Goal: Transaction & Acquisition: Purchase product/service

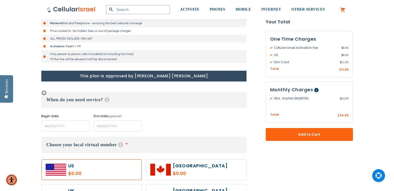
scroll to position [160, 0]
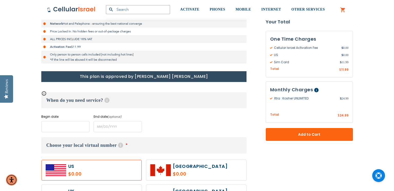
click at [47, 127] on input "name" at bounding box center [65, 126] width 48 height 11
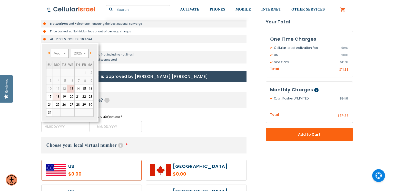
click at [54, 96] on link "18" at bounding box center [57, 97] width 8 height 8
click at [55, 96] on link "18" at bounding box center [57, 97] width 8 height 8
type input "[DATE]"
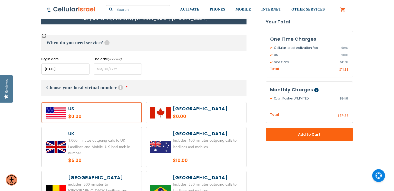
scroll to position [219, 0]
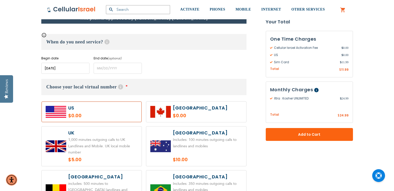
click at [74, 108] on label at bounding box center [92, 111] width 100 height 21
click at [142, 90] on h3 "Choose your local virtual number Help With our local virtual number service, yo…" at bounding box center [143, 87] width 205 height 16
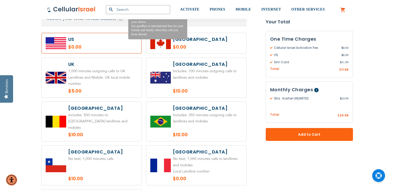
scroll to position [264, 0]
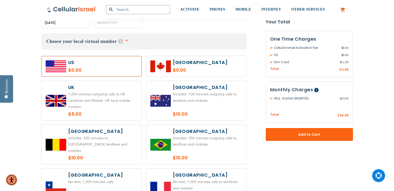
click at [86, 69] on label at bounding box center [92, 66] width 100 height 21
radio input "true"
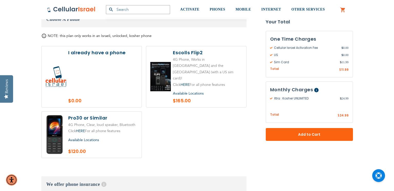
scroll to position [598, 0]
click at [180, 46] on label at bounding box center [196, 76] width 100 height 61
radio input "true"
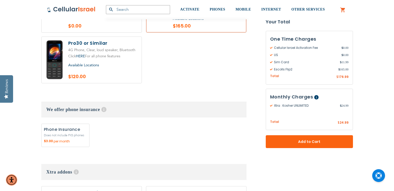
scroll to position [672, 0]
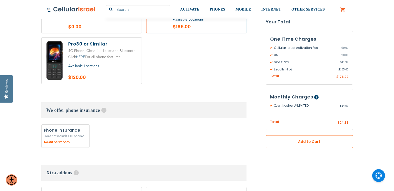
click at [285, 143] on span "Add to Cart" at bounding box center [309, 141] width 53 height 5
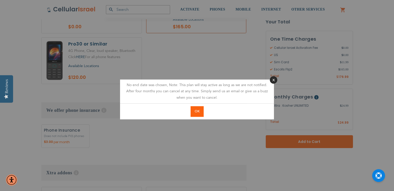
click at [272, 78] on button "Close" at bounding box center [273, 79] width 7 height 7
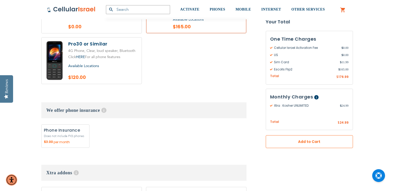
click at [296, 139] on span "Add to Cart" at bounding box center [309, 141] width 53 height 5
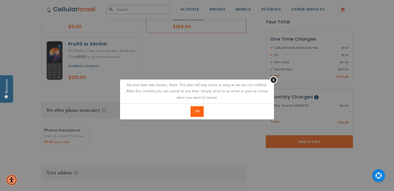
click at [197, 113] on span "OK" at bounding box center [197, 111] width 5 height 5
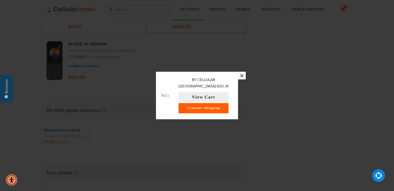
click at [208, 105] on link "Continue Shopping" at bounding box center [204, 108] width 50 height 10
